Goal: Task Accomplishment & Management: Manage account settings

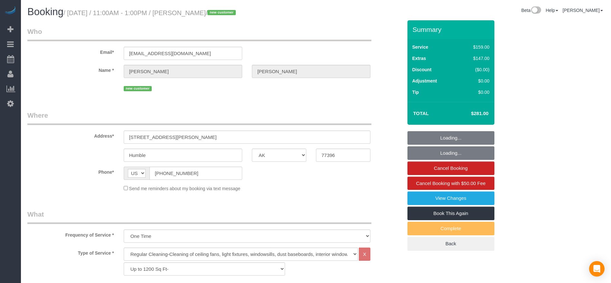
select select "[GEOGRAPHIC_DATA]"
select select "3"
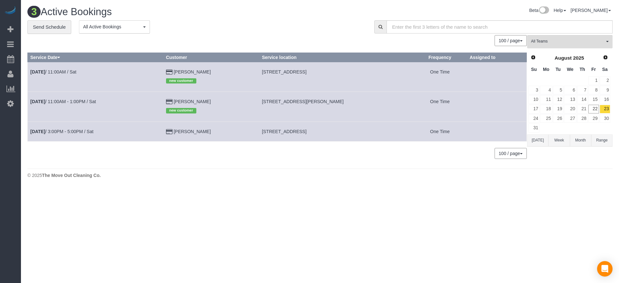
drag, startPoint x: 268, startPoint y: 71, endPoint x: 347, endPoint y: 73, distance: 79.0
click at [347, 73] on td "[STREET_ADDRESS]" at bounding box center [336, 77] width 154 height 30
copy span "[STREET_ADDRESS]"
click at [73, 72] on link "[DATE] 11:00AM / Sat" at bounding box center [53, 71] width 46 height 5
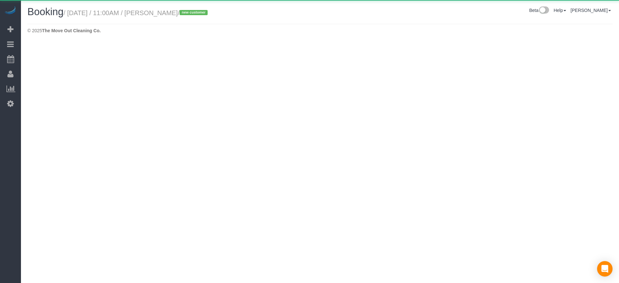
select select "[GEOGRAPHIC_DATA]"
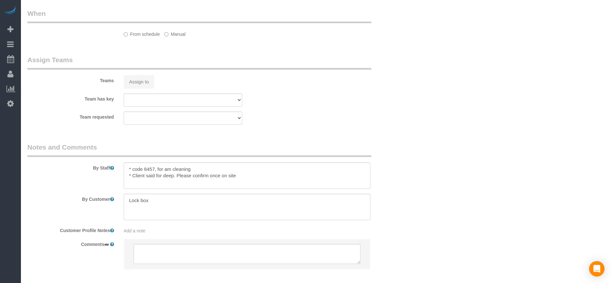
scroll to position [548, 0]
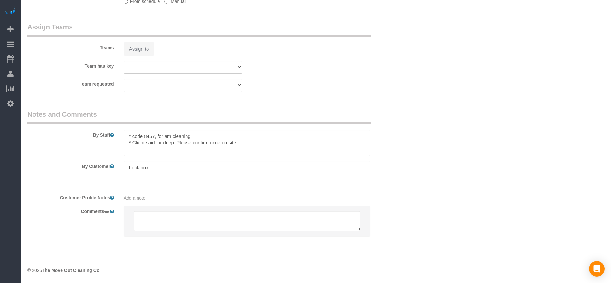
select select "object:1804"
select select "string:fspay-3b33fe6c-6413-440c-a00d-cd3127bedff4"
select select "3"
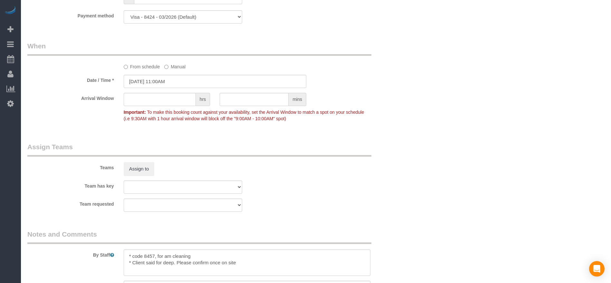
scroll to position [614, 0]
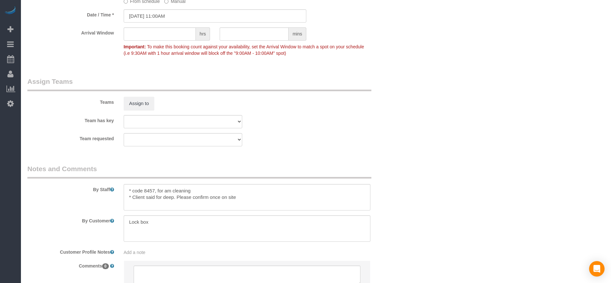
select select "object:1891"
drag, startPoint x: 132, startPoint y: 190, endPoint x: 154, endPoint y: 191, distance: 21.9
click at [154, 191] on textarea at bounding box center [247, 197] width 247 height 26
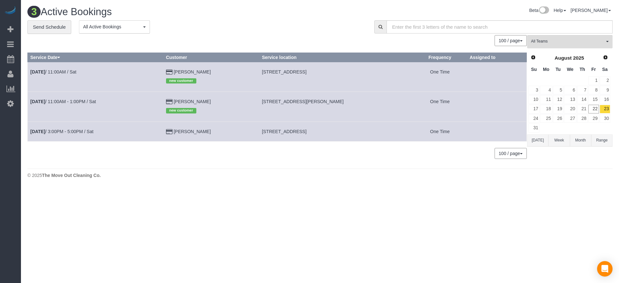
drag, startPoint x: 268, startPoint y: 131, endPoint x: 345, endPoint y: 135, distance: 77.5
click at [360, 131] on td "[STREET_ADDRESS]" at bounding box center [336, 131] width 154 height 20
copy span "[STREET_ADDRESS]"
click at [70, 133] on link "[DATE] 3:00PM - 5:00PM / Sat" at bounding box center [61, 131] width 63 height 5
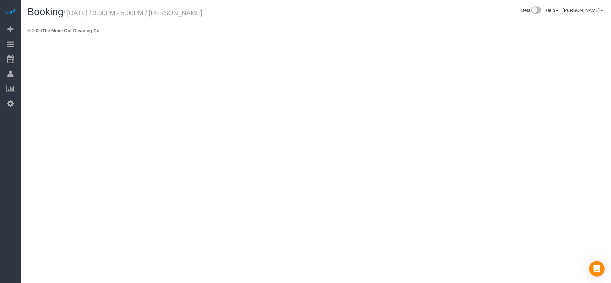
select select "[GEOGRAPHIC_DATA]"
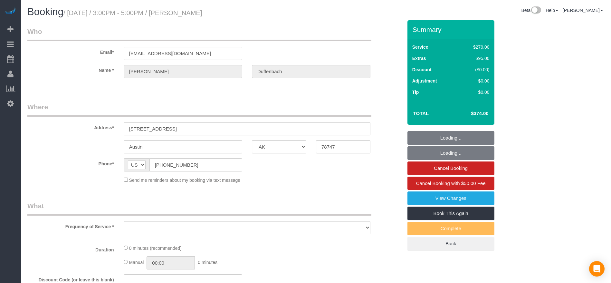
select select "string:fspay-4dfffcec-d931-4992-89cb-41256020bd54"
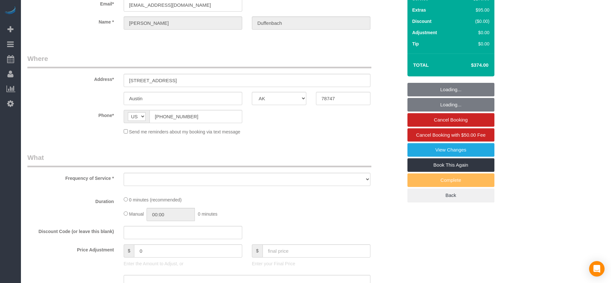
select select "object:2328"
select select "3"
select select "spot43"
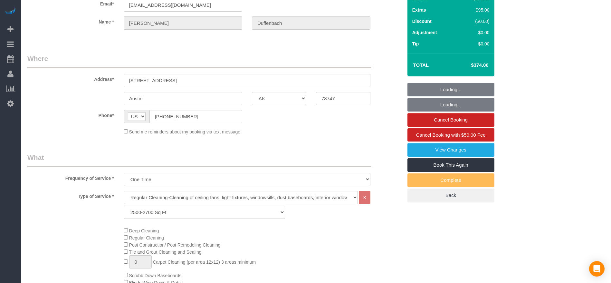
select select "object:2406"
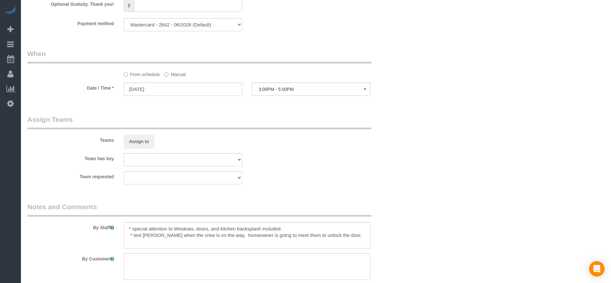
scroll to position [580, 0]
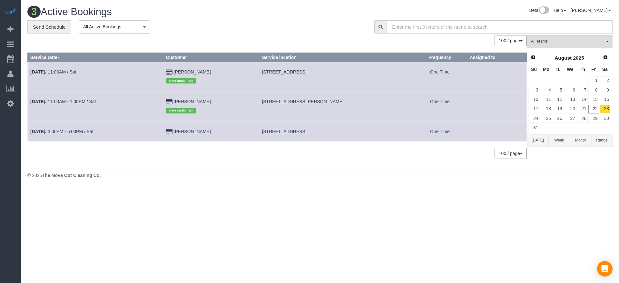
click at [542, 137] on button "[DATE]" at bounding box center [537, 140] width 21 height 12
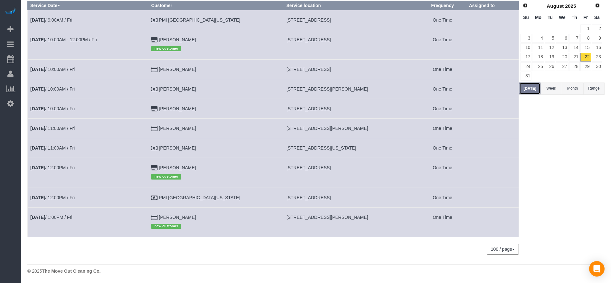
scroll to position [53, 0]
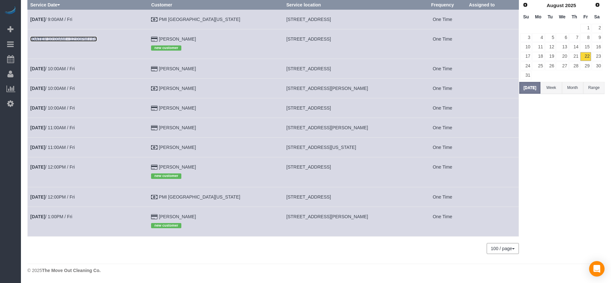
click at [75, 40] on link "[DATE] 10:00AM - 12:00PM / Fri" at bounding box center [63, 38] width 67 height 5
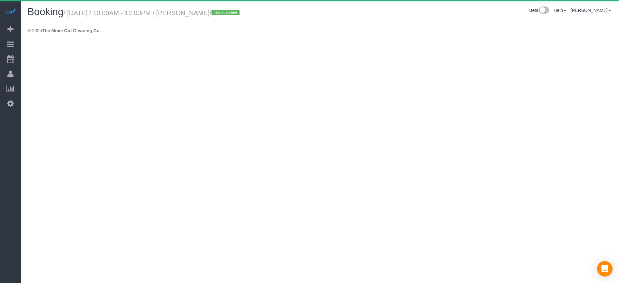
select select "[GEOGRAPHIC_DATA]"
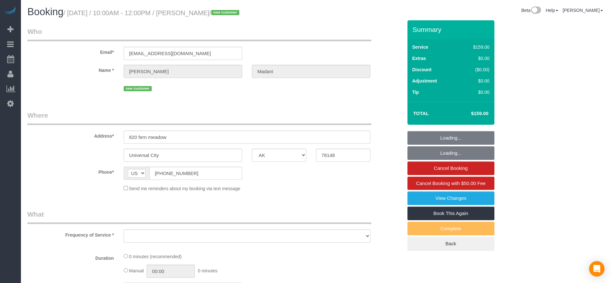
select select "string:fspay-5230af3b-0452-4090-92c5-89c672a1f875"
select select "spot64"
select select "object:2972"
select select "3"
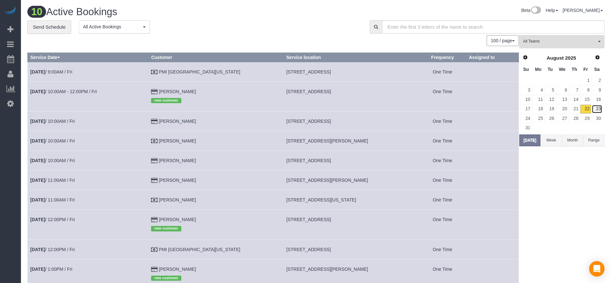
click at [600, 106] on link "23" at bounding box center [597, 109] width 11 height 9
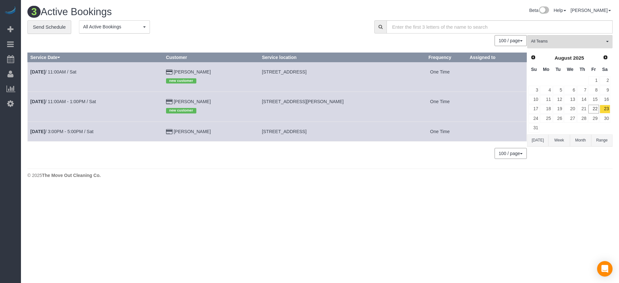
drag, startPoint x: 268, startPoint y: 102, endPoint x: 389, endPoint y: 102, distance: 121.2
click at [389, 102] on td "[STREET_ADDRESS][PERSON_NAME]" at bounding box center [336, 107] width 154 height 30
drag, startPoint x: 367, startPoint y: 96, endPoint x: 383, endPoint y: 102, distance: 17.2
drag, startPoint x: 383, startPoint y: 102, endPoint x: 294, endPoint y: 108, distance: 88.8
click at [294, 108] on td "[STREET_ADDRESS][PERSON_NAME]" at bounding box center [336, 107] width 154 height 30
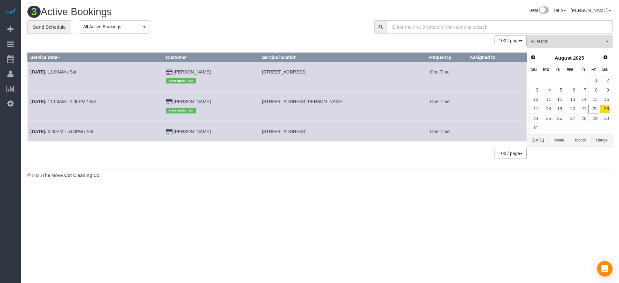
copy span "[STREET_ADDRESS][PERSON_NAME]"
click at [534, 140] on button "[DATE]" at bounding box center [537, 140] width 21 height 12
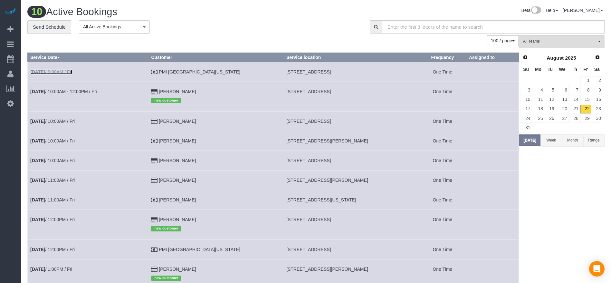
click at [72, 71] on link "[DATE] 9:00AM / Fri" at bounding box center [51, 71] width 42 height 5
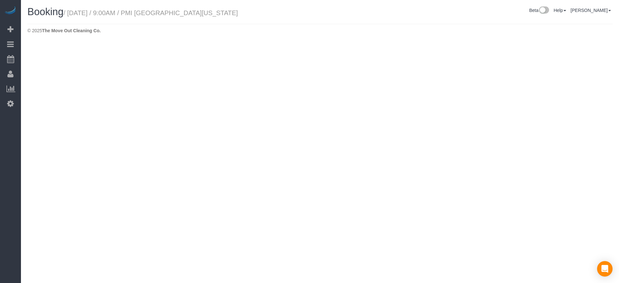
select select "[GEOGRAPHIC_DATA]"
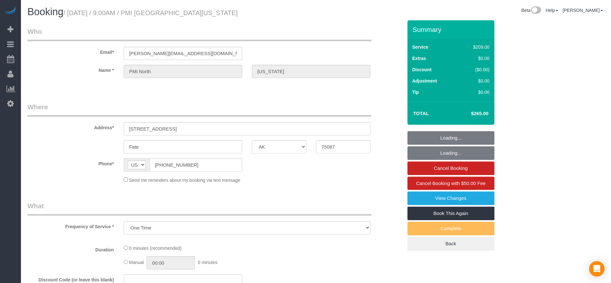
select select "object:3745"
select select "3"
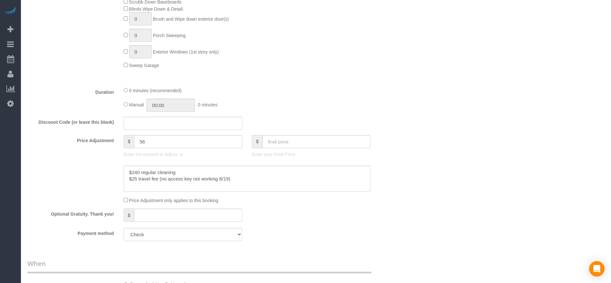
scroll to position [193, 0]
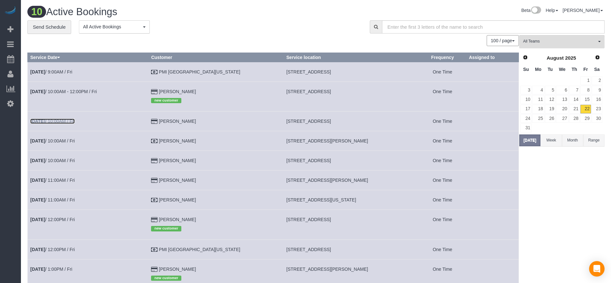
click at [56, 122] on link "[DATE] 10:00AM / Fri" at bounding box center [52, 121] width 44 height 5
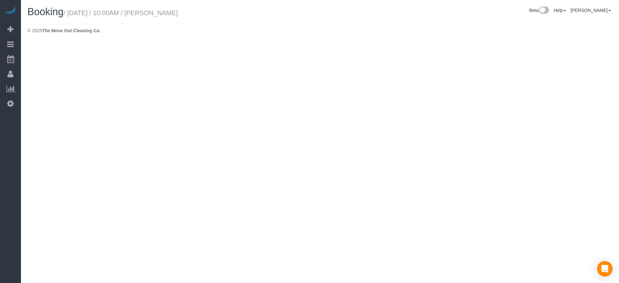
select select "[GEOGRAPHIC_DATA]"
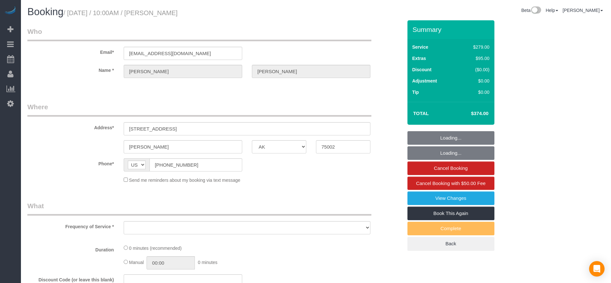
select select "object:4244"
select select "string:fspay-d98b06bf-ec10-4281-9222-57eb6f0f2760"
select select "3"
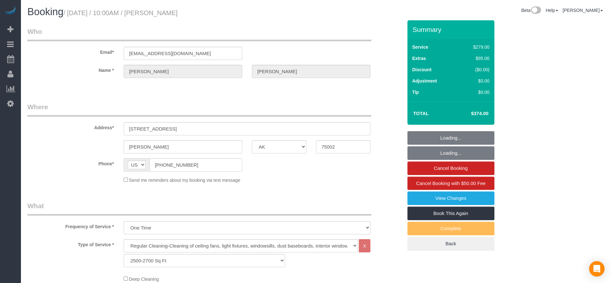
select select "object:4331"
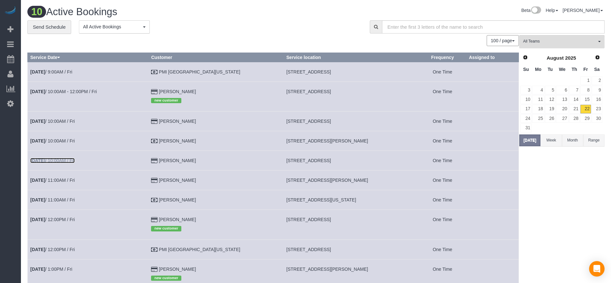
click at [74, 159] on link "[DATE] 10:00AM / Fri" at bounding box center [52, 160] width 44 height 5
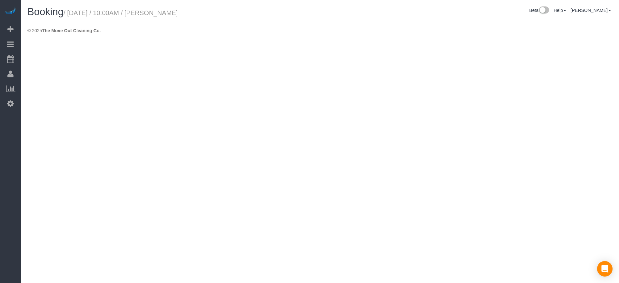
select select "[GEOGRAPHIC_DATA]"
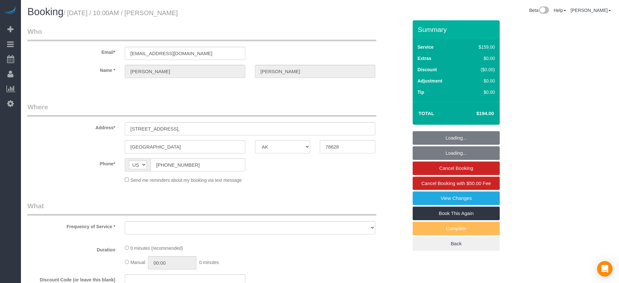
select select "string:fspay-ce1e5bc0-d4dc-4780-b8c2-c7f6da4d4e07"
select select "object:4830"
select select "3"
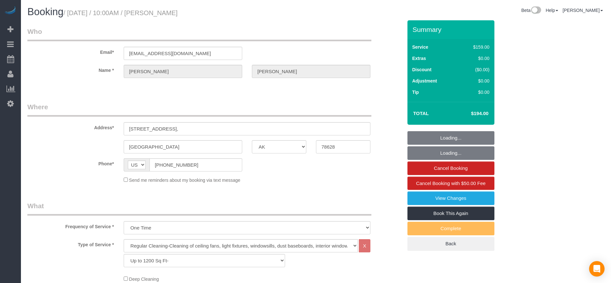
select select "object:4889"
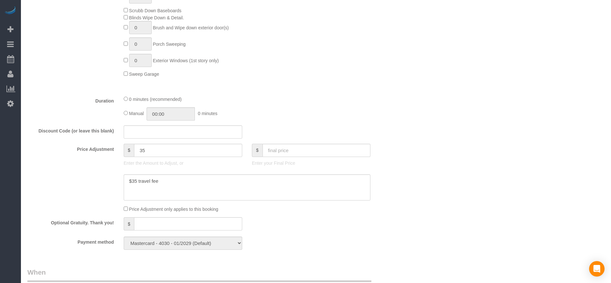
scroll to position [169, 0]
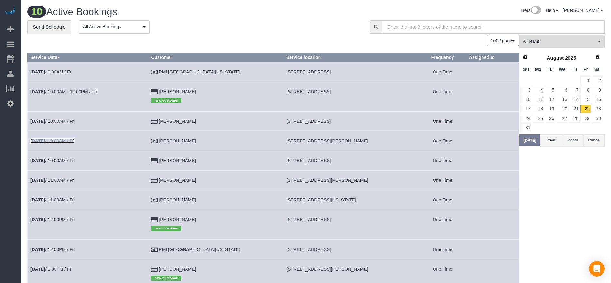
click at [63, 143] on link "[DATE] 10:00AM / Fri" at bounding box center [52, 140] width 44 height 5
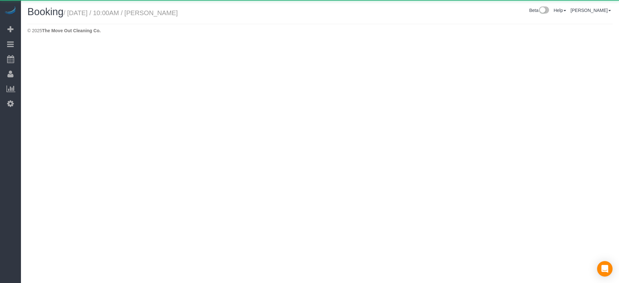
select select "[GEOGRAPHIC_DATA]"
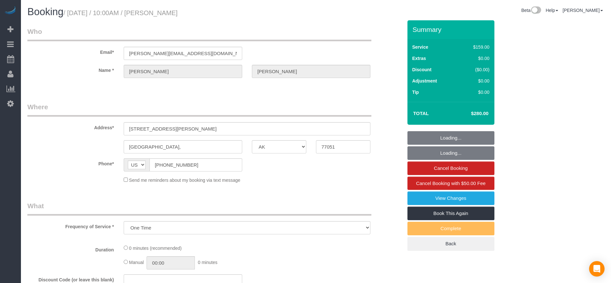
select select "object:5400"
select select "3"
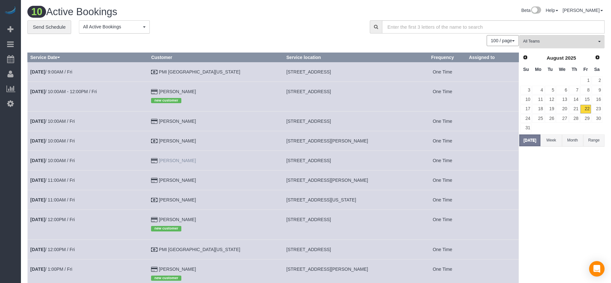
scroll to position [48, 0]
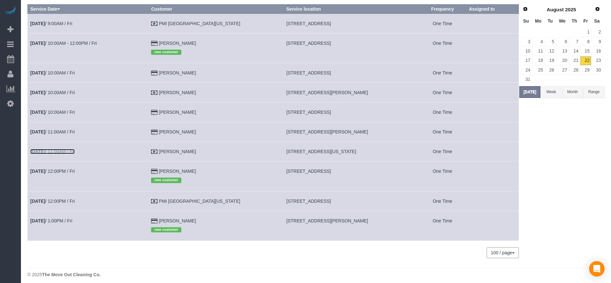
click at [72, 152] on link "[DATE] 11:00AM / Fri" at bounding box center [52, 151] width 44 height 5
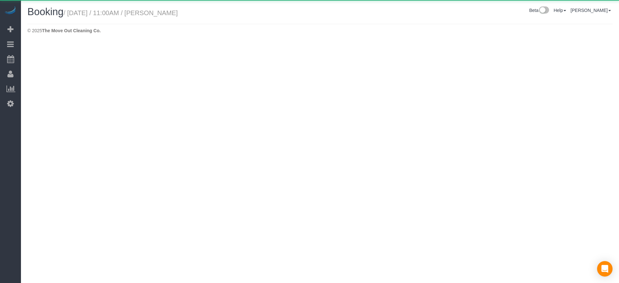
select select "[GEOGRAPHIC_DATA]"
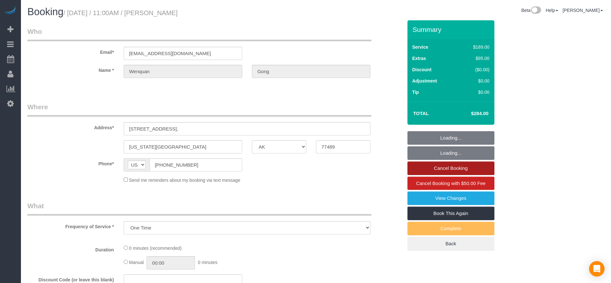
select select "object:6055"
select select "3"
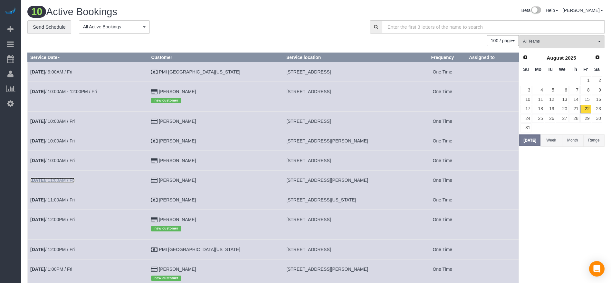
click at [53, 180] on link "[DATE] 11:00AM / Fri" at bounding box center [52, 180] width 44 height 5
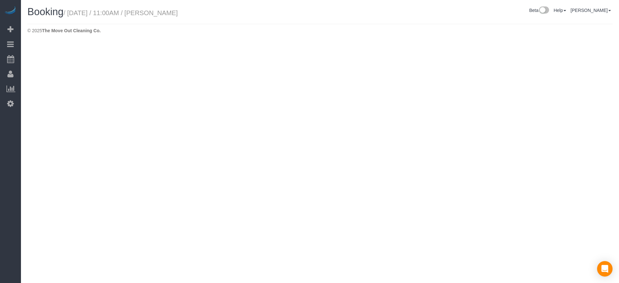
select select "[GEOGRAPHIC_DATA]"
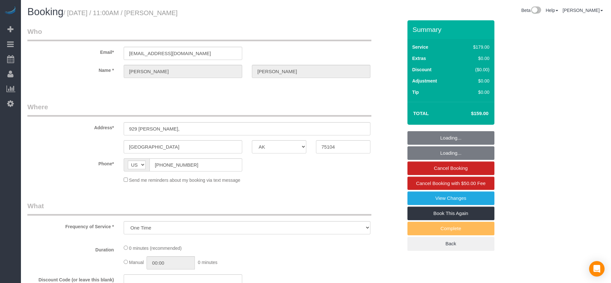
select select "object:6619"
select select "string:fspay-d2ff4b42-4623-44f7-b64d-f1808453b140"
select select "3"
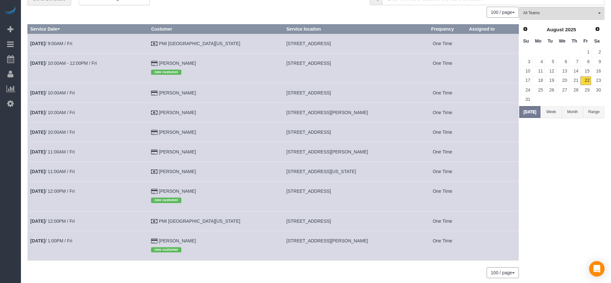
scroll to position [48, 0]
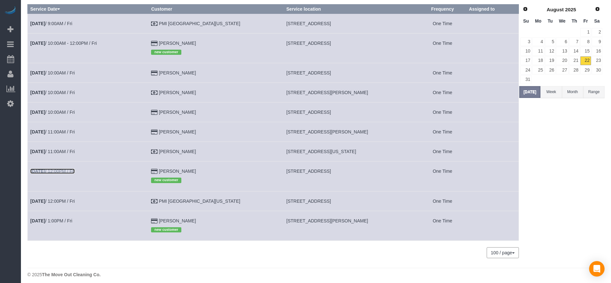
click at [73, 172] on link "[DATE] 12:00PM / Fri" at bounding box center [52, 171] width 44 height 5
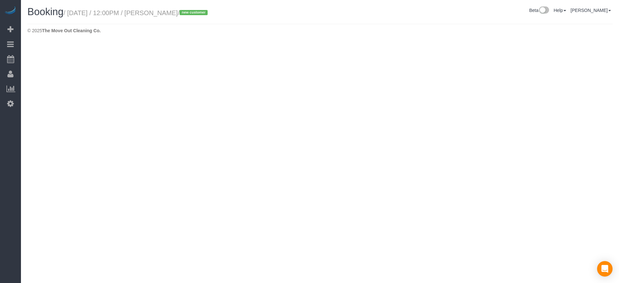
select select "[GEOGRAPHIC_DATA]"
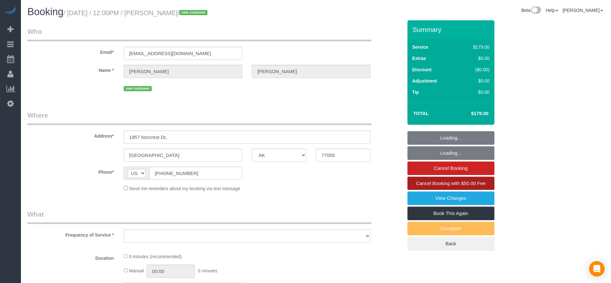
select select "string:fspay-85b5d929-ff9e-4ffb-b625-dc483829d6ee"
select select "object:7213"
select select "3"
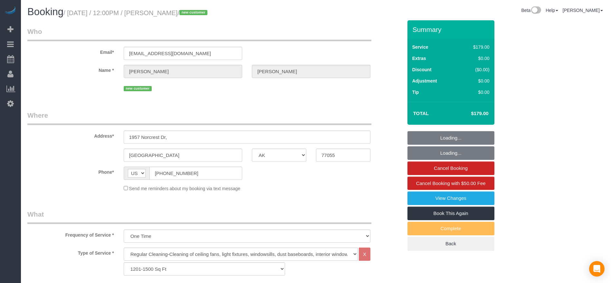
select select "object:7239"
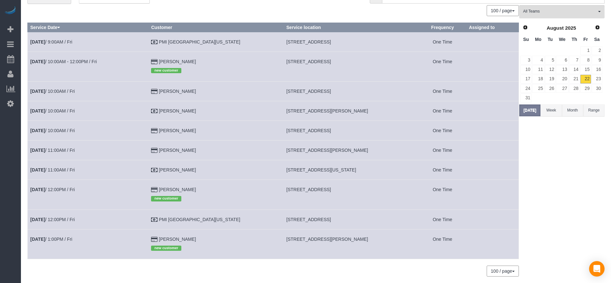
scroll to position [53, 0]
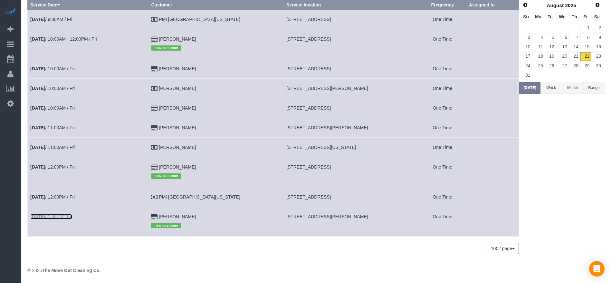
click at [57, 215] on link "[DATE] 1:00PM / Fri" at bounding box center [51, 216] width 42 height 5
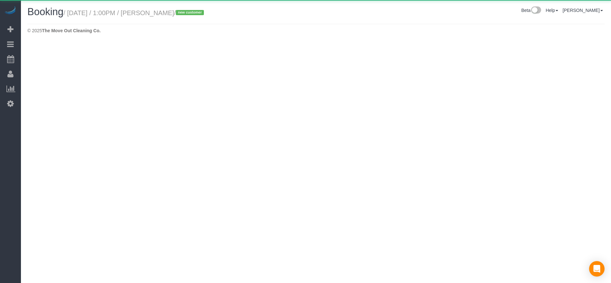
select select "[GEOGRAPHIC_DATA]"
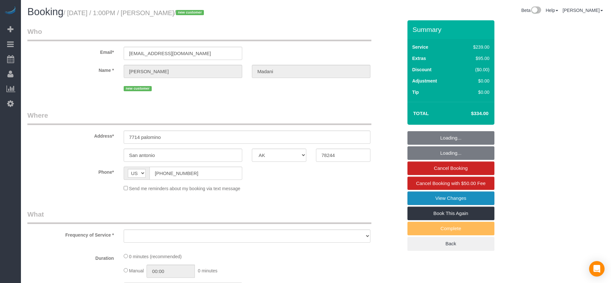
select select "string:fspay-8b85f294-ad19-4ccd-99a3-5a021f6923cd"
select select "object:7747"
select select "3"
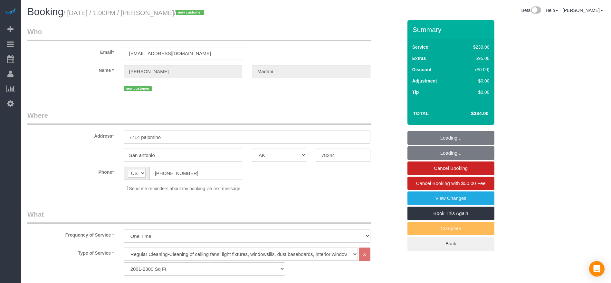
select select "object:7834"
